Goal: Communication & Community: Answer question/provide support

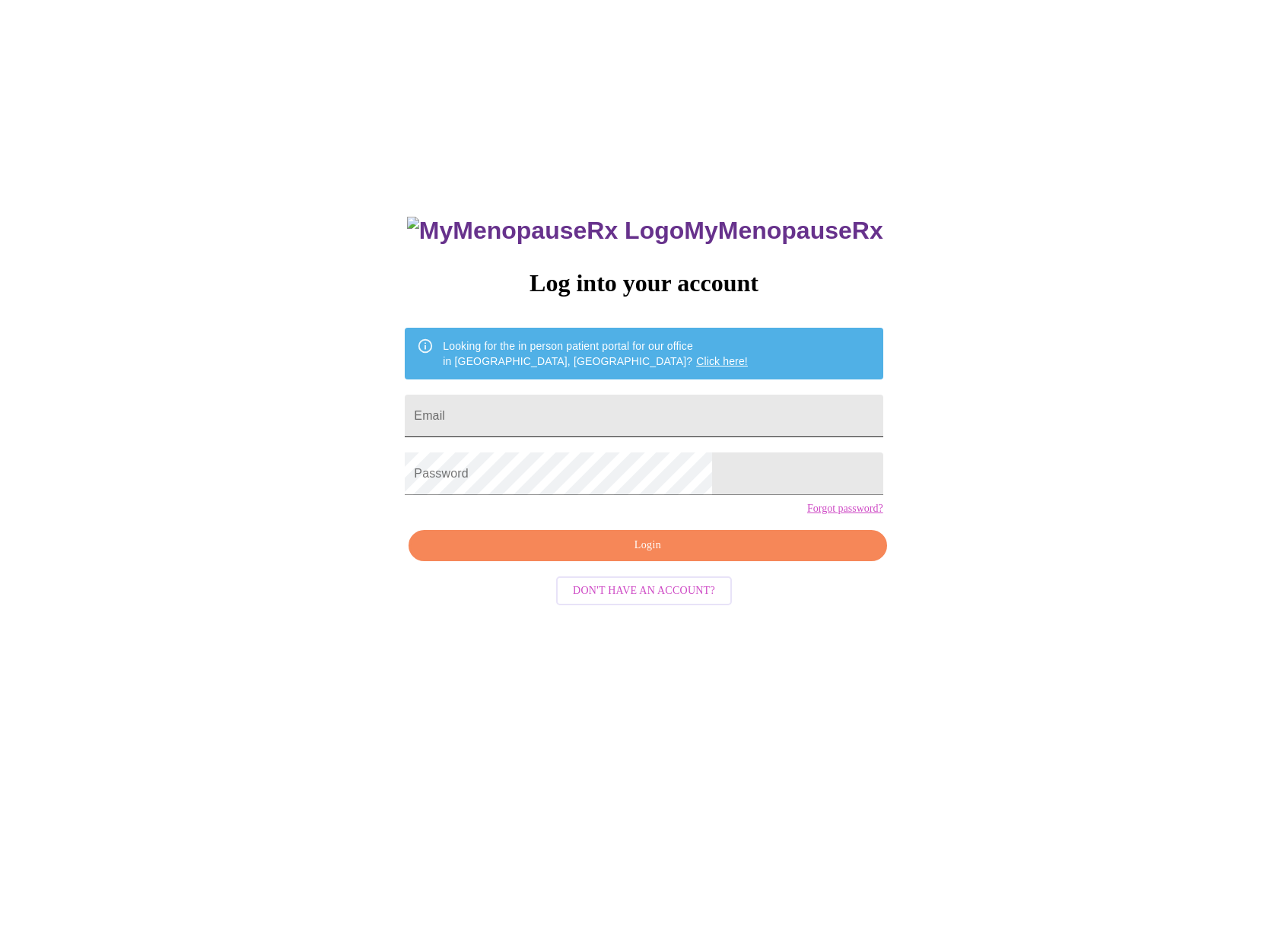
click at [666, 419] on input "Email" at bounding box center [643, 416] width 478 height 42
type input "[EMAIL_ADDRESS][DOMAIN_NAME]"
click at [631, 555] on span "Login" at bounding box center [647, 546] width 443 height 19
click at [430, 480] on div "MyMenopauseRx Log into your account Looking for the in person patient portal fo…" at bounding box center [644, 565] width 1276 height 1119
click at [641, 555] on span "Login" at bounding box center [647, 546] width 443 height 19
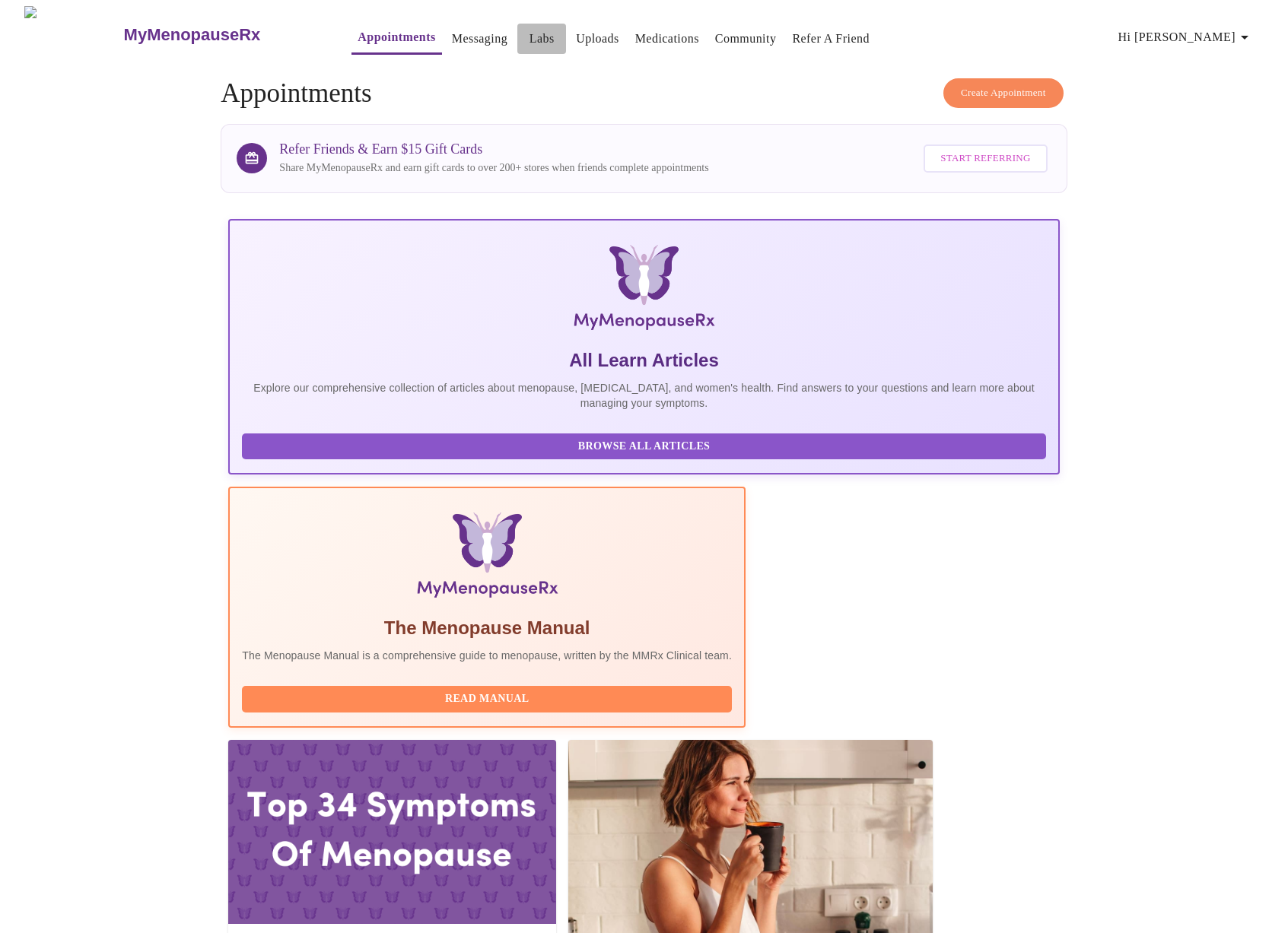
click at [530, 34] on link "Labs" at bounding box center [542, 39] width 26 height 21
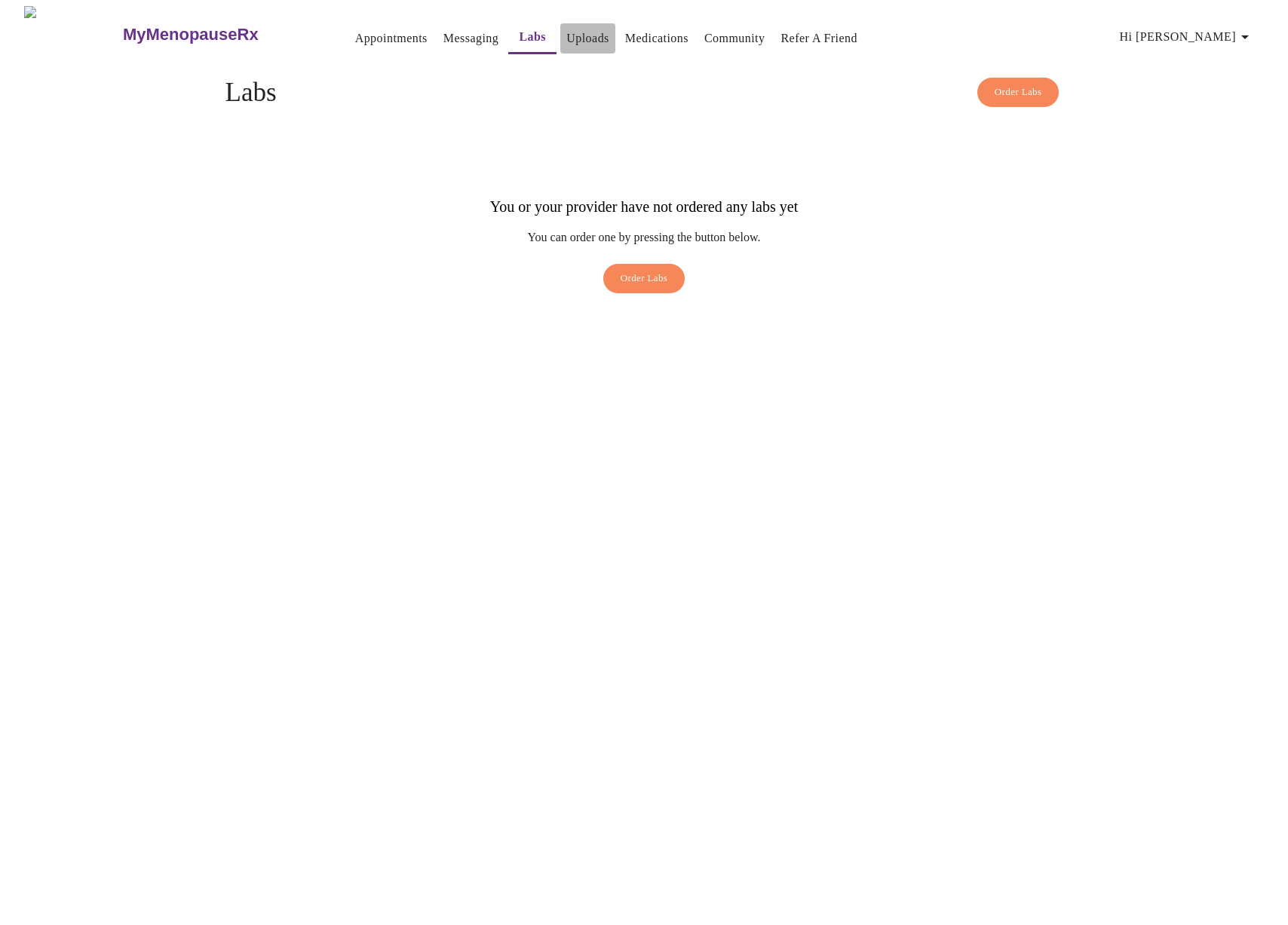
click at [567, 28] on link "Uploads" at bounding box center [587, 38] width 43 height 21
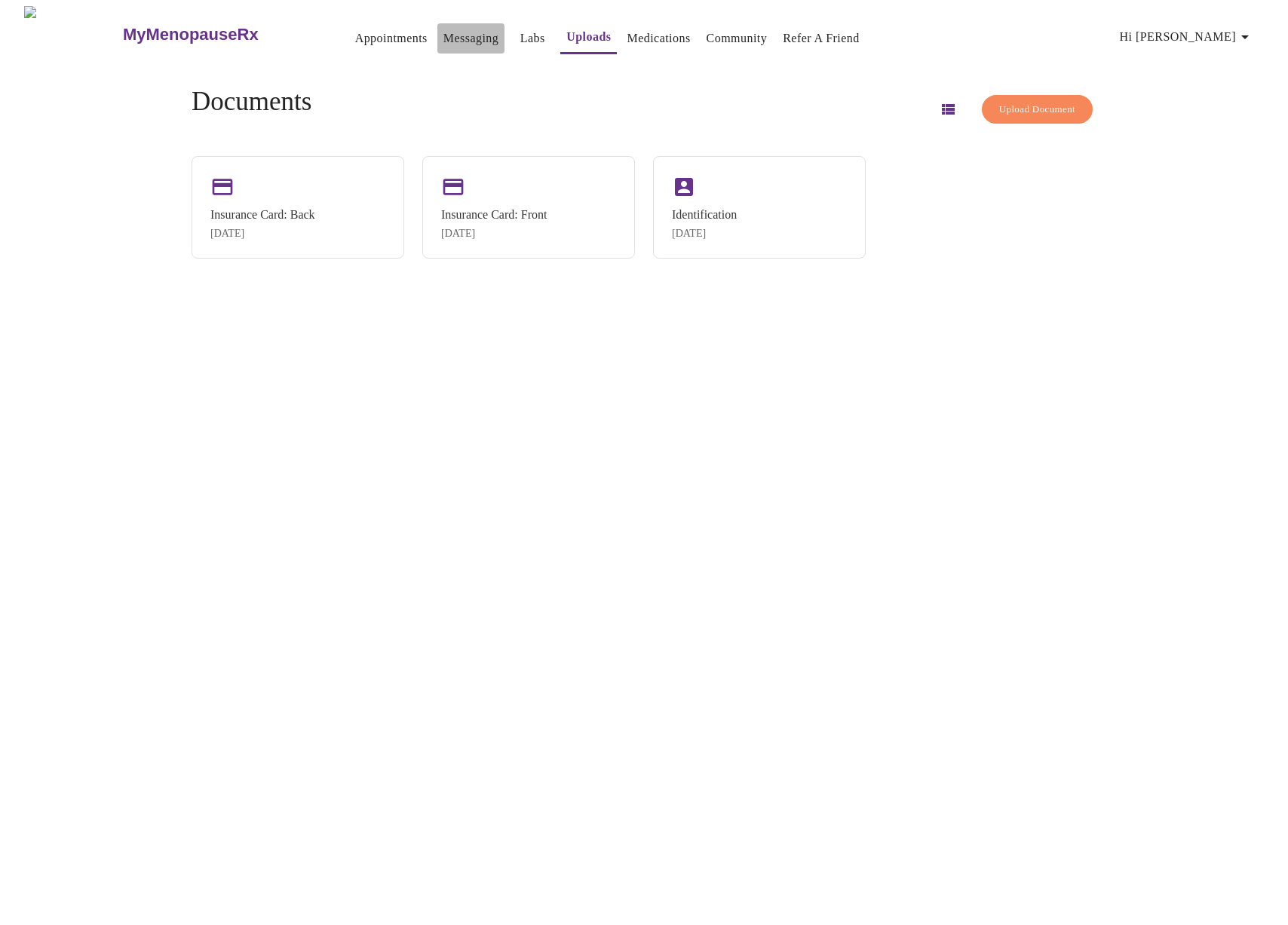
click at [443, 28] on link "Messaging" at bounding box center [470, 38] width 55 height 21
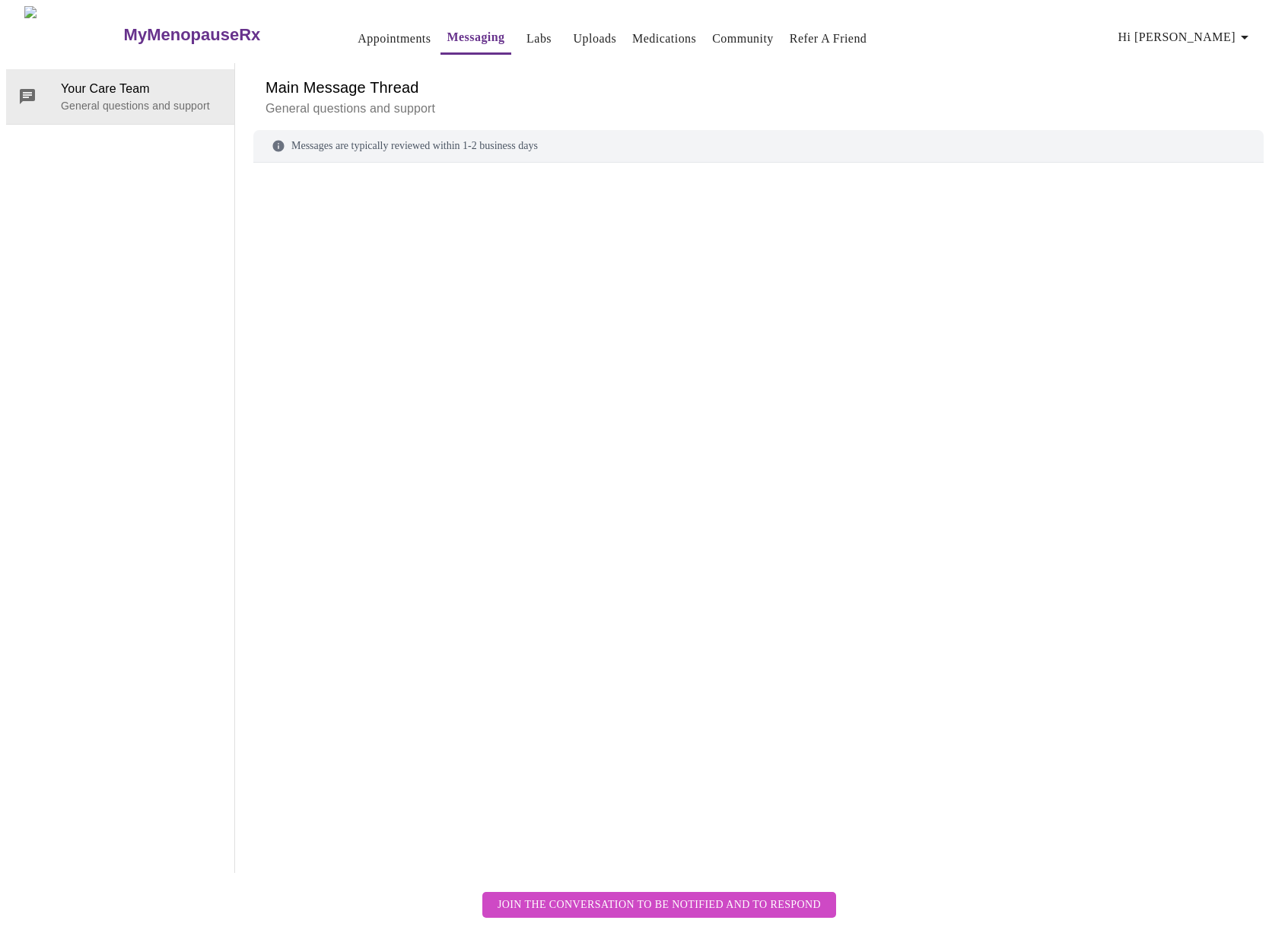
scroll to position [57, 0]
